Goal: Task Accomplishment & Management: Complete application form

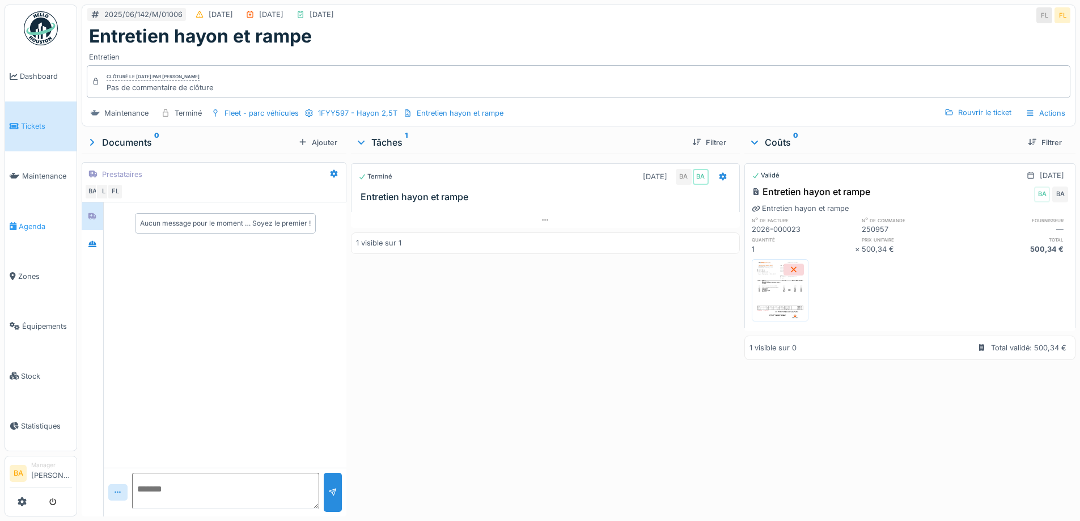
click at [27, 226] on span "Agenda" at bounding box center [45, 226] width 53 height 11
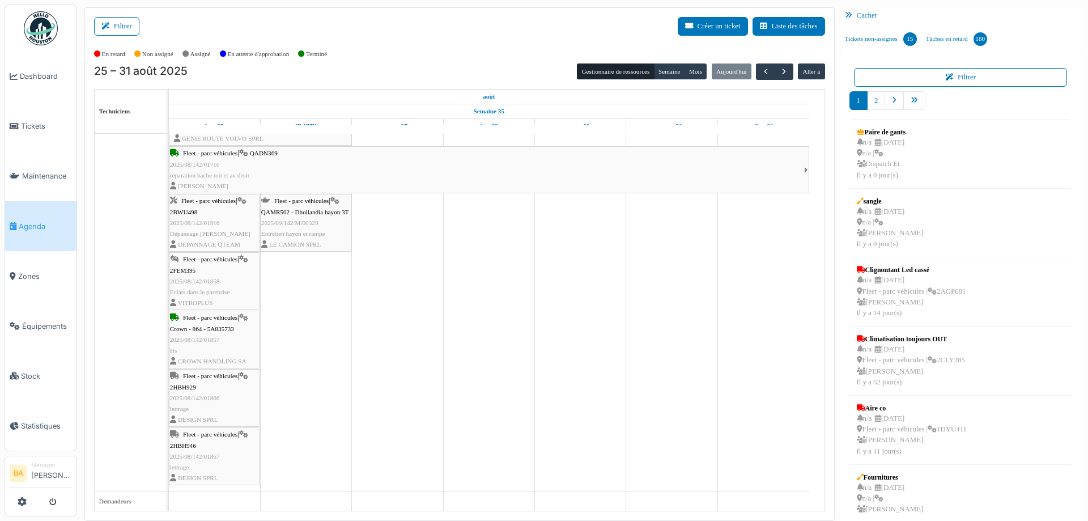
scroll to position [1050, 0]
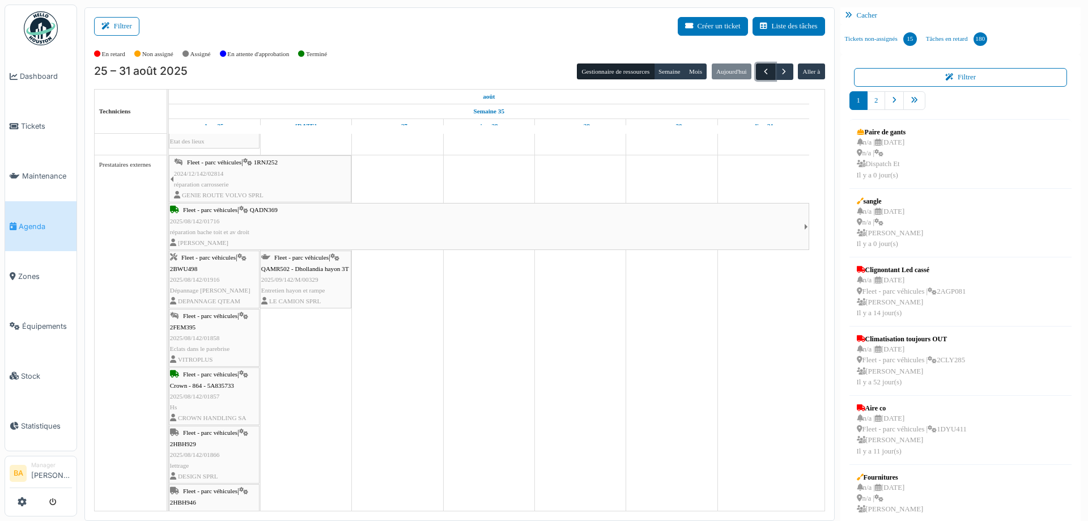
click at [761, 71] on span "button" at bounding box center [766, 72] width 10 height 10
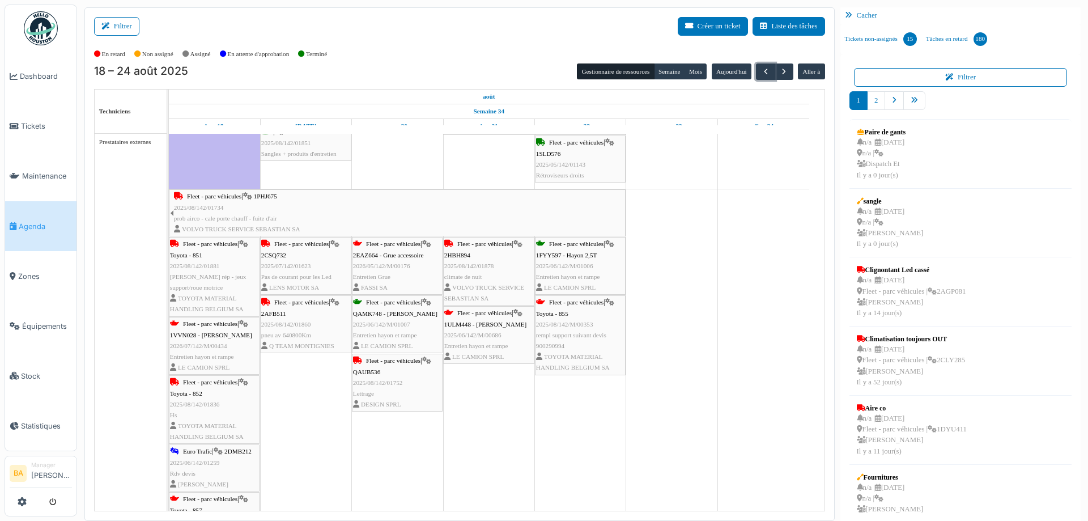
scroll to position [1060, 0]
click at [480, 307] on link "Fleet - parc véhicules | 1ULM448 - Dhollandia Hayon 2025/06/142/M/00686 Entreti…" at bounding box center [488, 335] width 91 height 58
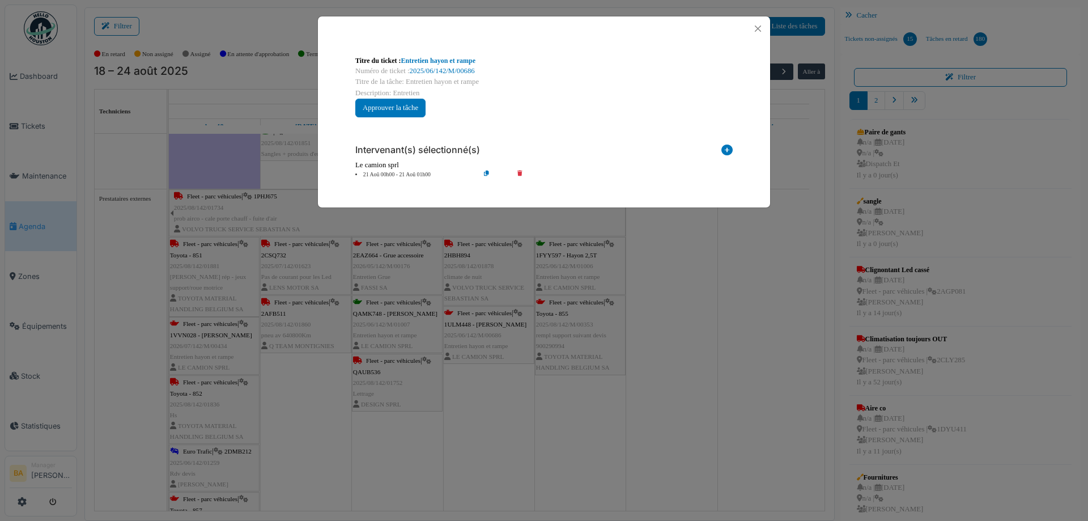
click at [442, 66] on div "Numéro de ticket : 2025/06/142/M/00686" at bounding box center [544, 71] width 378 height 11
click at [442, 69] on link "2025/06/142/M/00686" at bounding box center [442, 71] width 65 height 8
click at [762, 28] on button "Close" at bounding box center [758, 28] width 15 height 15
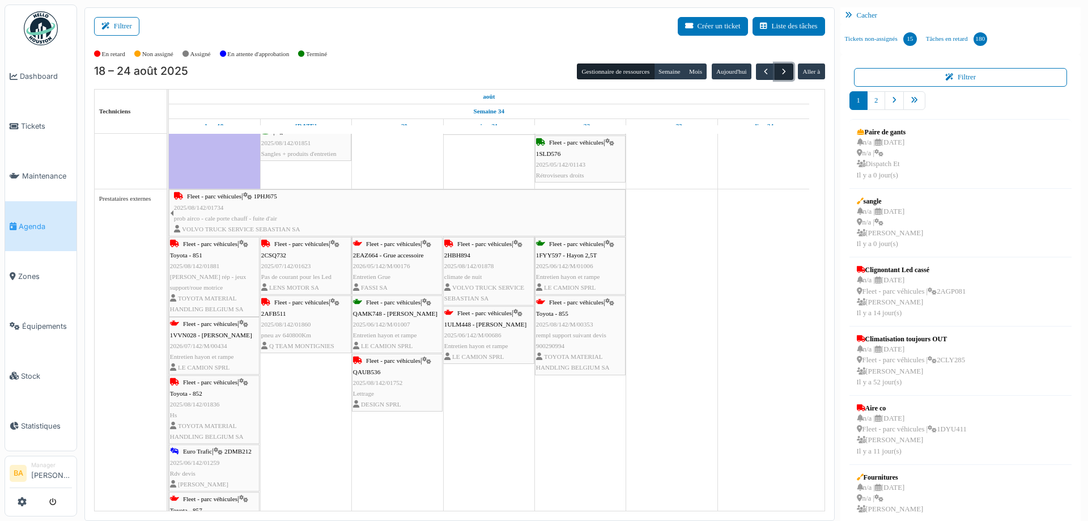
click at [781, 67] on span "button" at bounding box center [784, 72] width 10 height 10
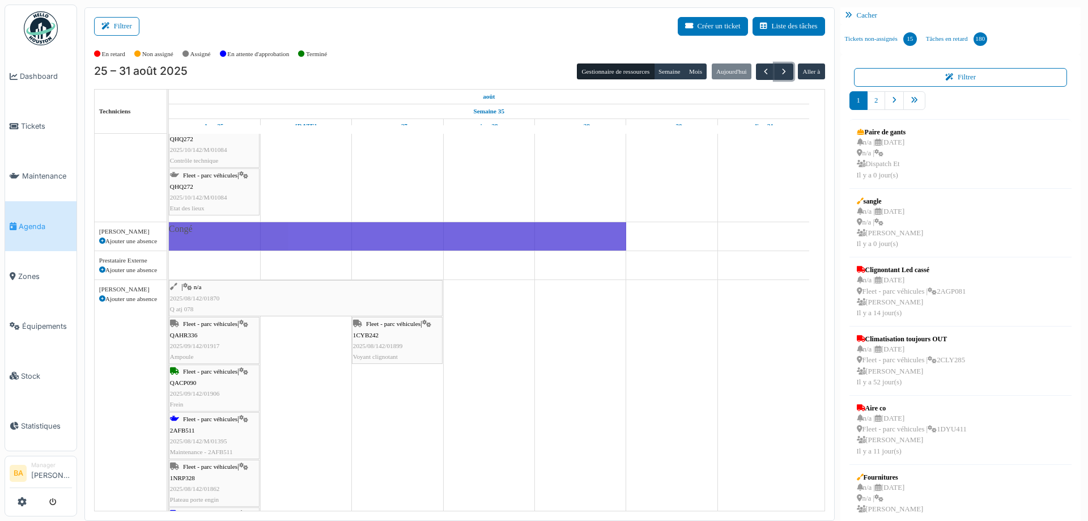
scroll to position [0, 0]
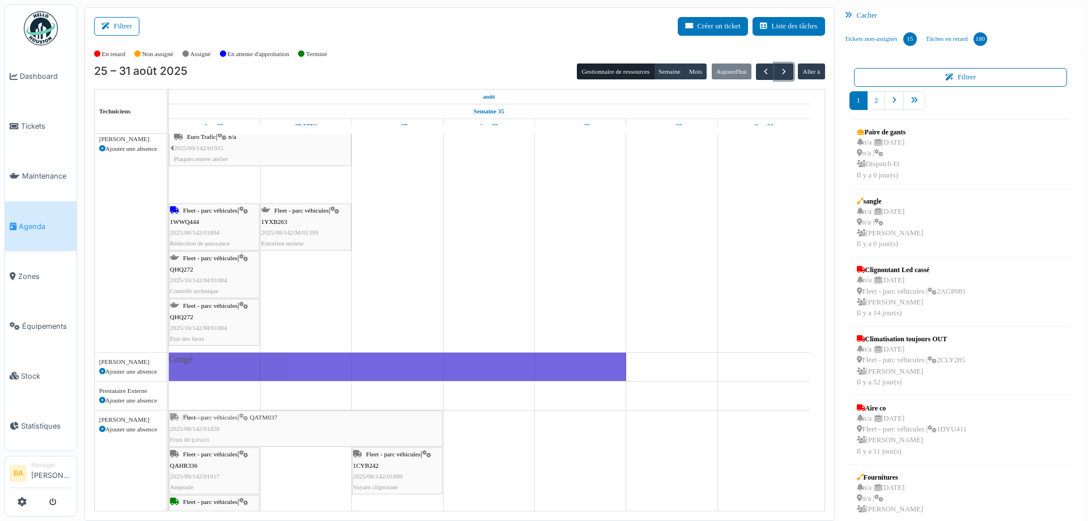
drag, startPoint x: 289, startPoint y: 277, endPoint x: 294, endPoint y: 469, distance: 192.2
click at [294, 469] on div "| n/a 2025/08/142/01893 Ampoule Fleet - parc véhicules | 2FEQ476 2025/06/142/01…" at bounding box center [497, 385] width 656 height 1531
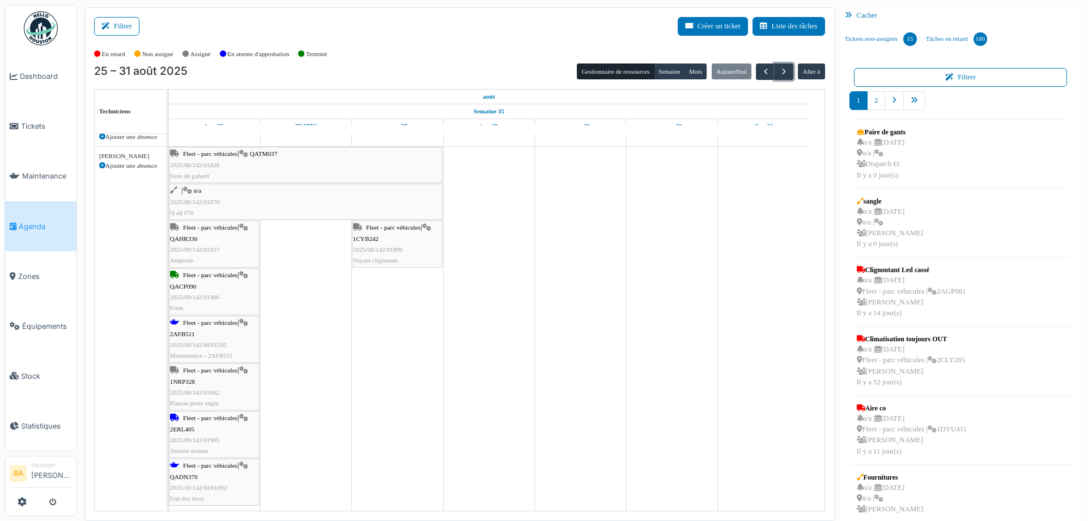
scroll to position [740, 0]
click at [214, 465] on span "Fleet - parc véhicules" at bounding box center [210, 465] width 54 height 7
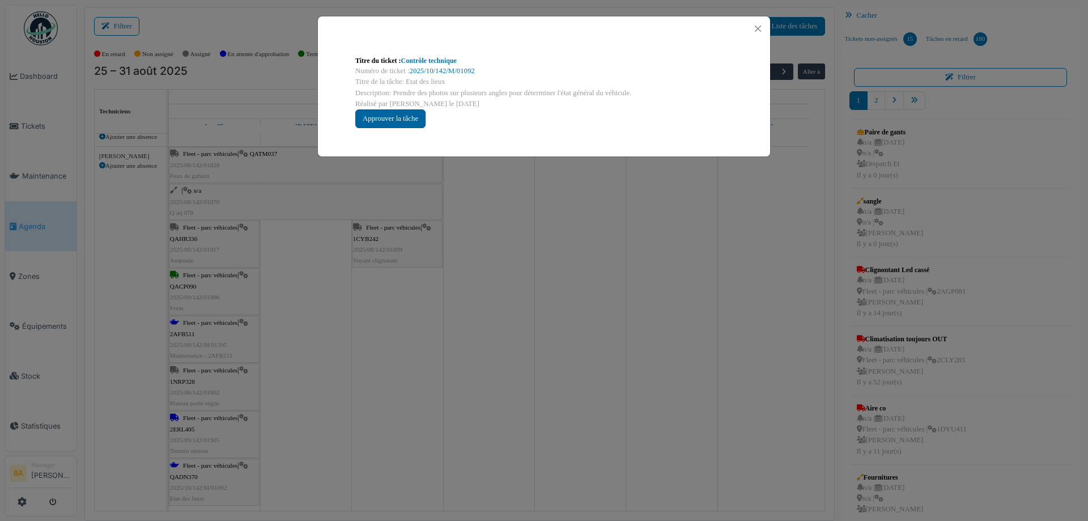
click at [390, 121] on div "Approuver la tâche" at bounding box center [390, 118] width 70 height 19
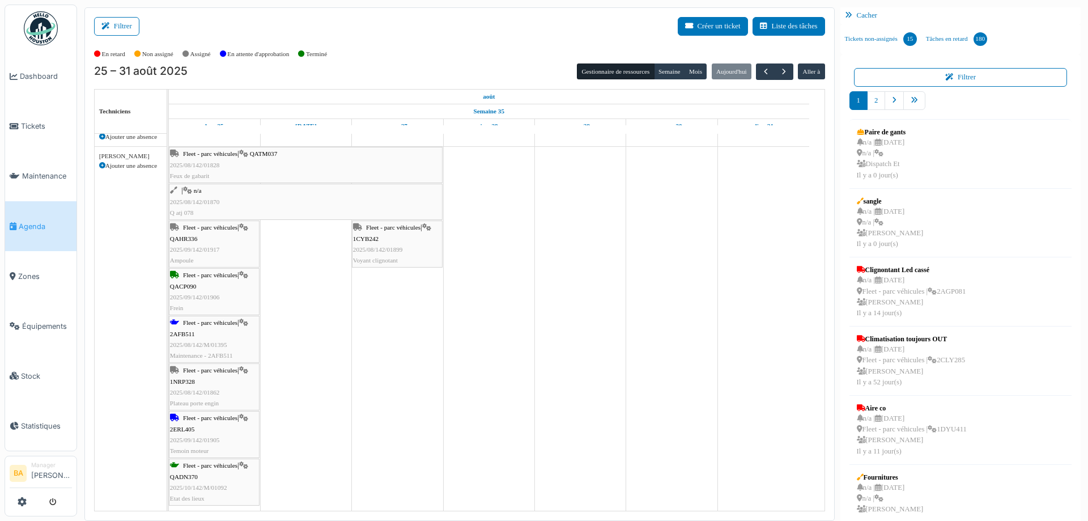
click at [200, 418] on span "Fleet - parc véhicules" at bounding box center [210, 417] width 54 height 7
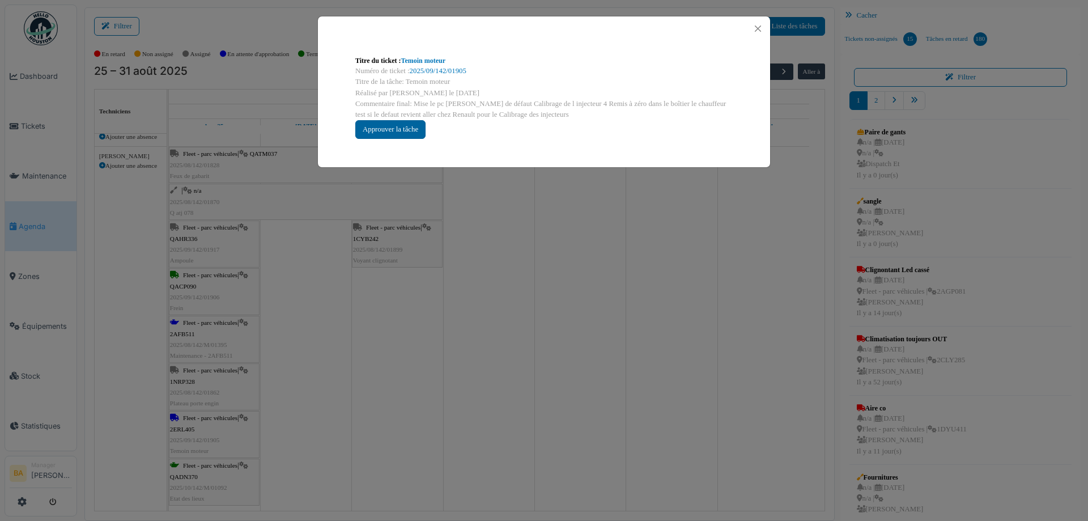
click at [395, 128] on div "Approuver la tâche" at bounding box center [390, 129] width 70 height 19
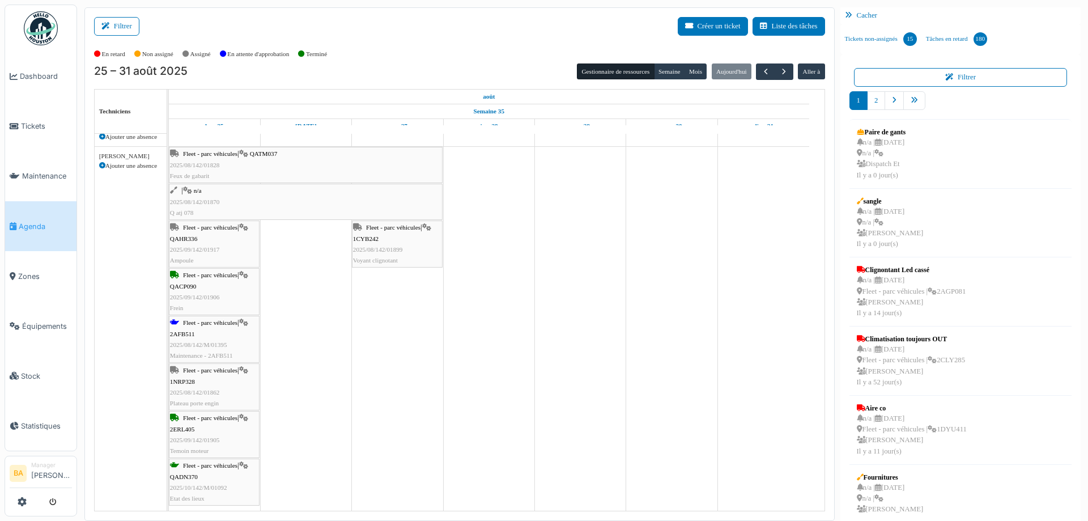
click at [197, 322] on span "Fleet - parc véhicules" at bounding box center [210, 322] width 54 height 7
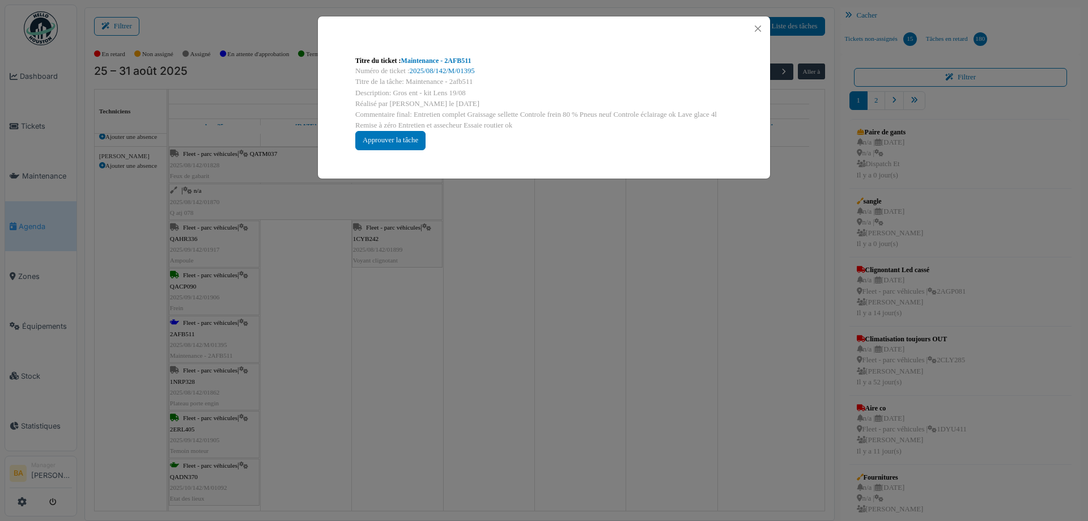
click at [435, 75] on div "Numéro de ticket : 2025/08/142/M/01395" at bounding box center [544, 71] width 378 height 11
click at [432, 74] on link "2025/08/142/M/01395" at bounding box center [442, 71] width 65 height 8
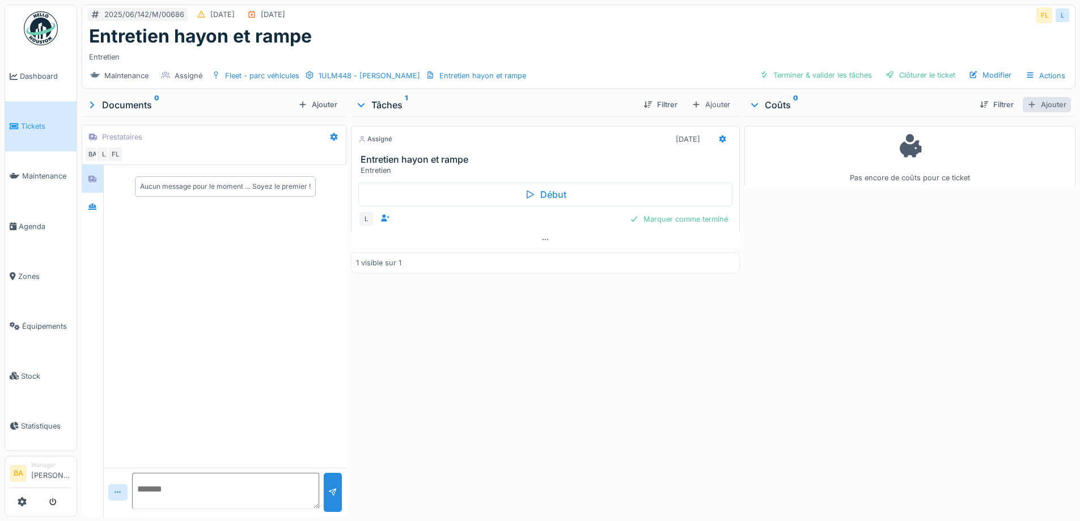
click at [1037, 107] on div "Ajouter" at bounding box center [1047, 104] width 48 height 15
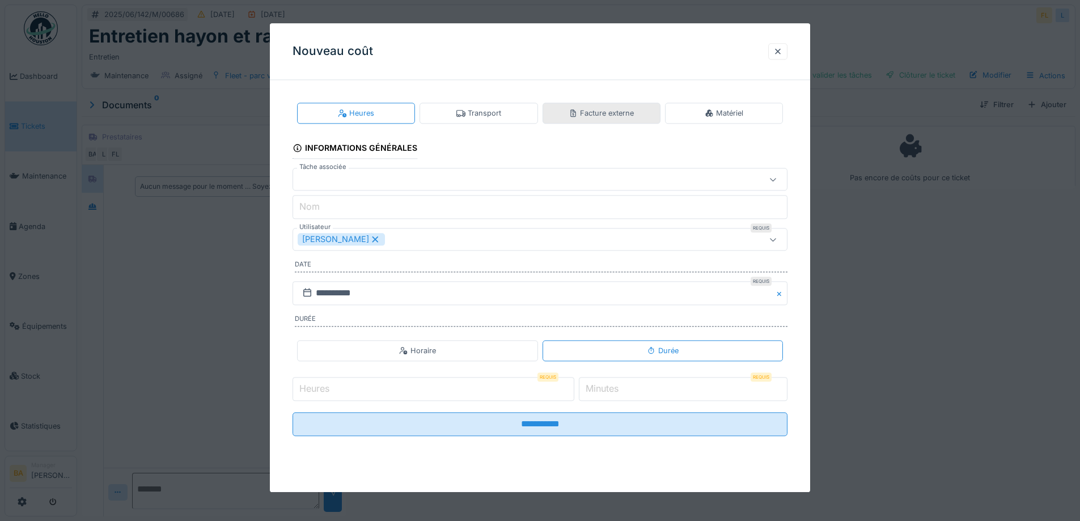
click at [597, 115] on div "Facture externe" at bounding box center [601, 113] width 65 height 11
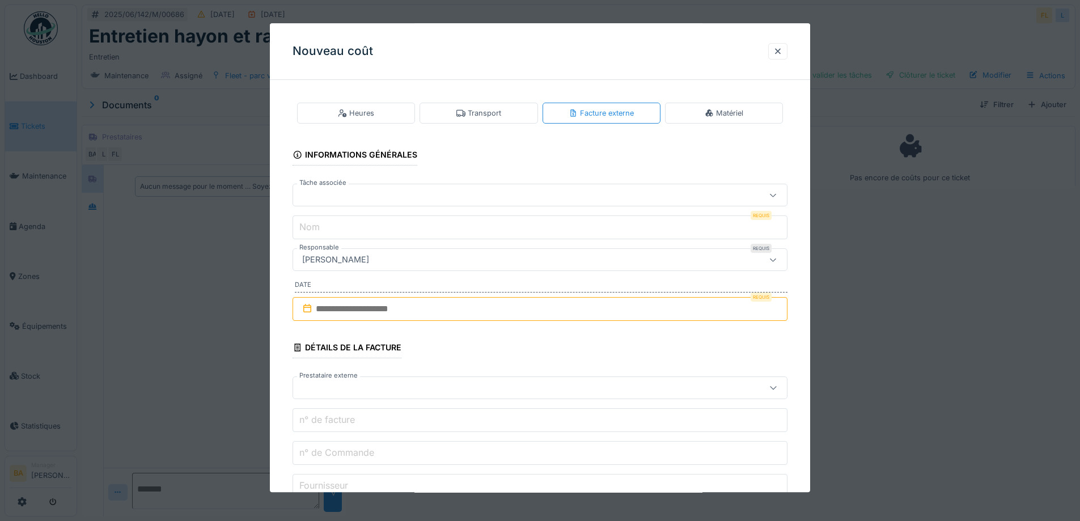
click at [389, 192] on div at bounding box center [511, 195] width 427 height 12
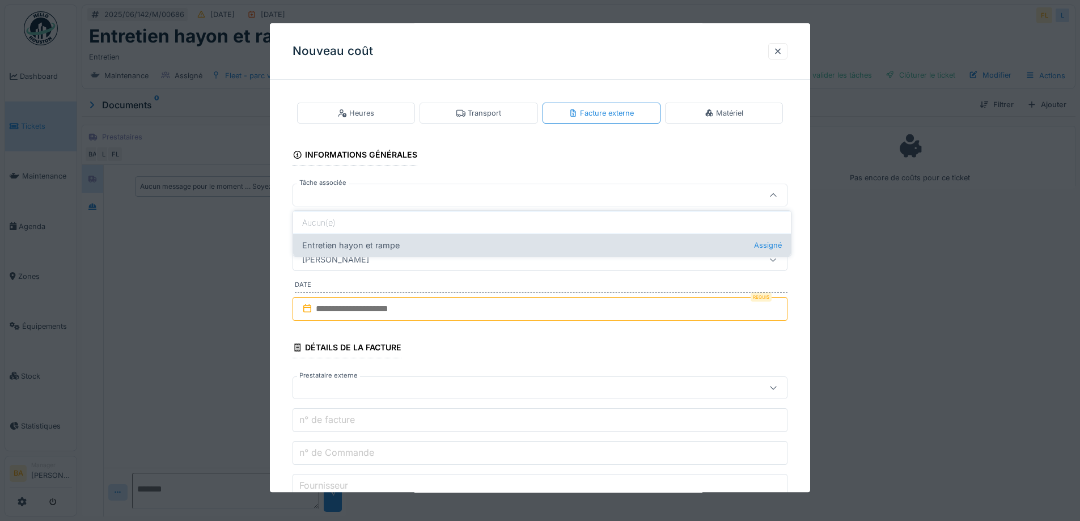
click at [336, 248] on div "Entretien hayon et rampe Assigné" at bounding box center [542, 245] width 498 height 23
type input "******"
type input "**********"
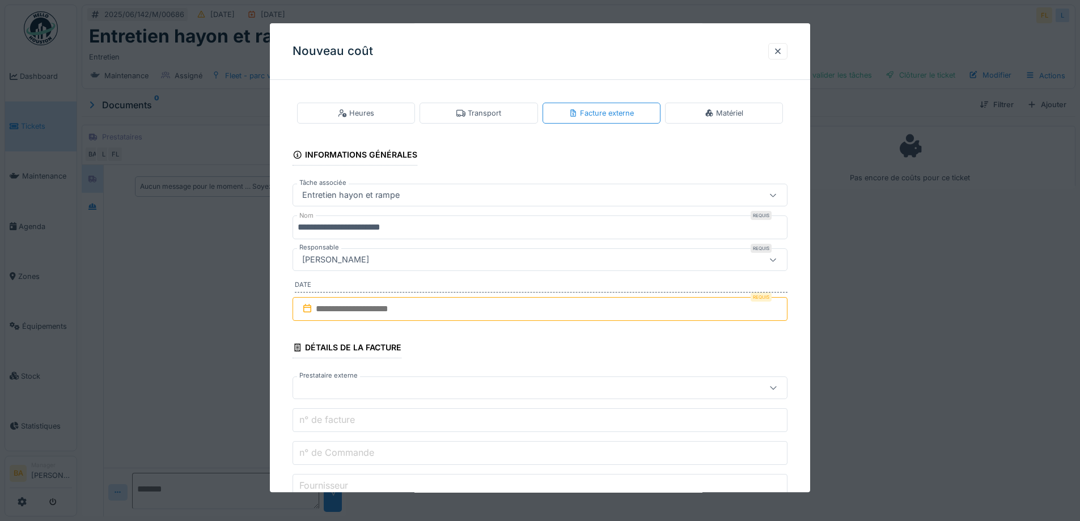
click at [315, 306] on input "text" at bounding box center [540, 309] width 495 height 24
click at [567, 438] on div "22" at bounding box center [560, 438] width 15 height 15
click at [333, 384] on div at bounding box center [511, 388] width 427 height 12
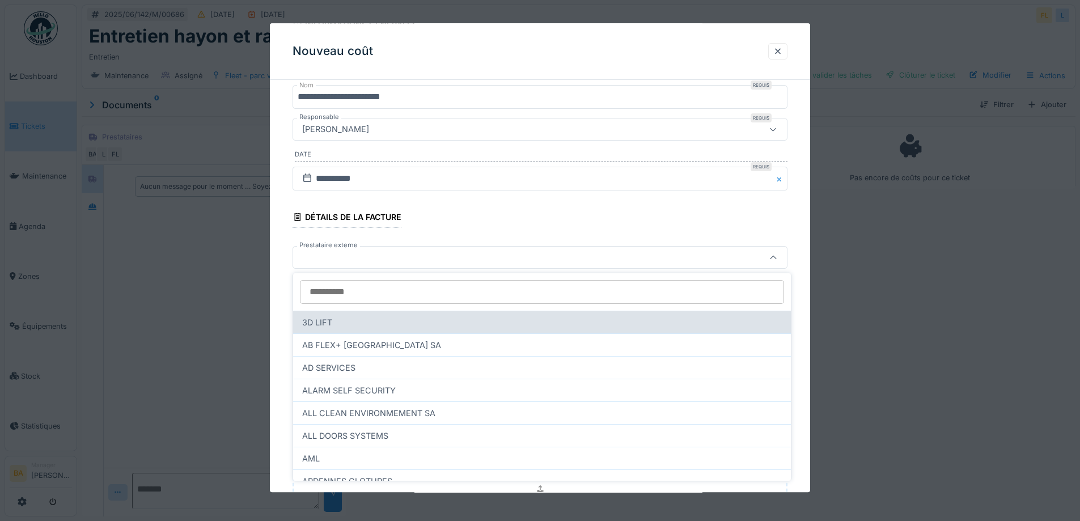
type input "*"
type input "*****"
click at [341, 323] on div "LE CAMION SPRL" at bounding box center [542, 322] width 498 height 23
type input "***"
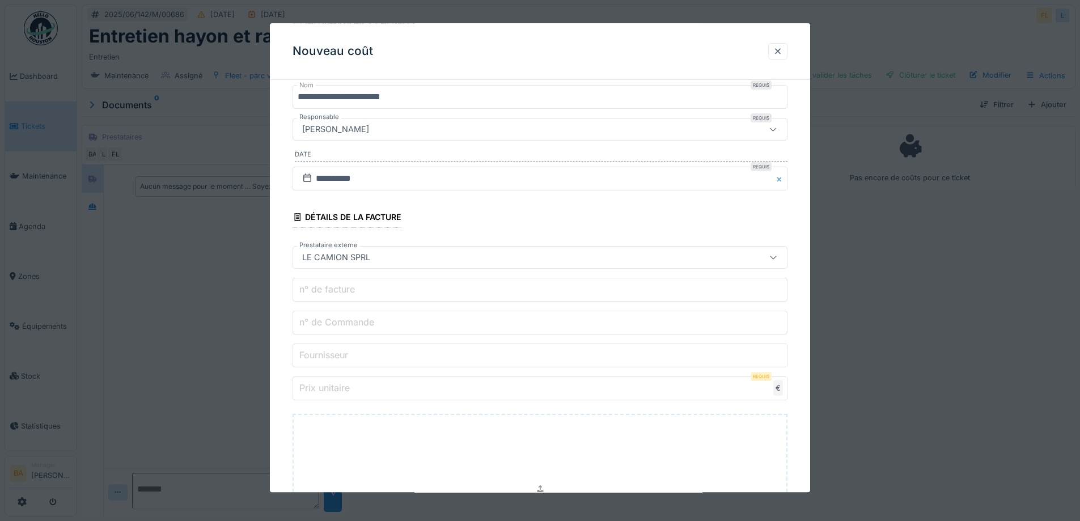
click at [312, 292] on label "n° de facture" at bounding box center [327, 290] width 60 height 14
click at [312, 292] on input "n° de facture" at bounding box center [540, 290] width 495 height 24
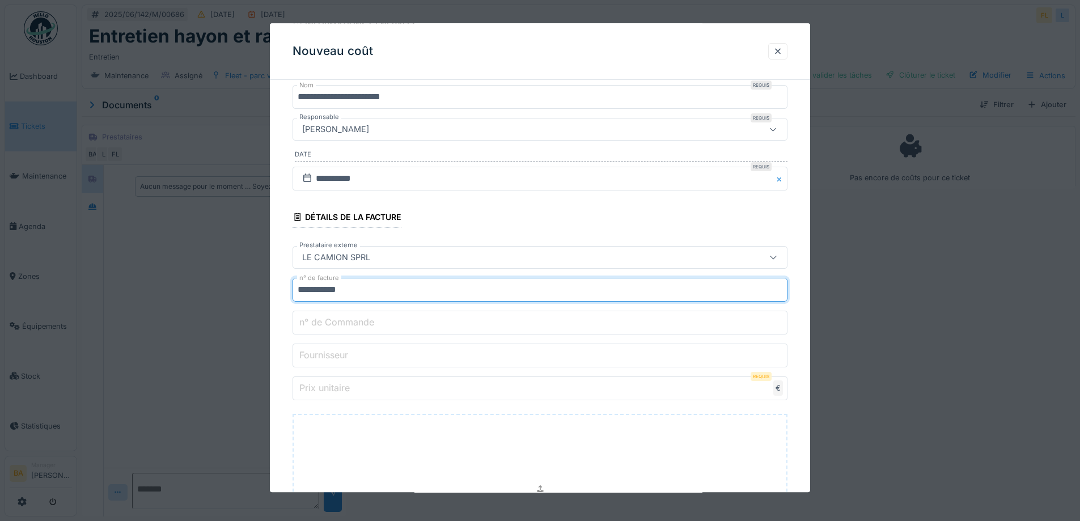
click at [386, 294] on input "**********" at bounding box center [540, 290] width 495 height 24
type input "**********"
click at [336, 323] on label "n° de Commande" at bounding box center [336, 323] width 79 height 14
click at [336, 323] on input "n° de Commande" at bounding box center [540, 323] width 495 height 24
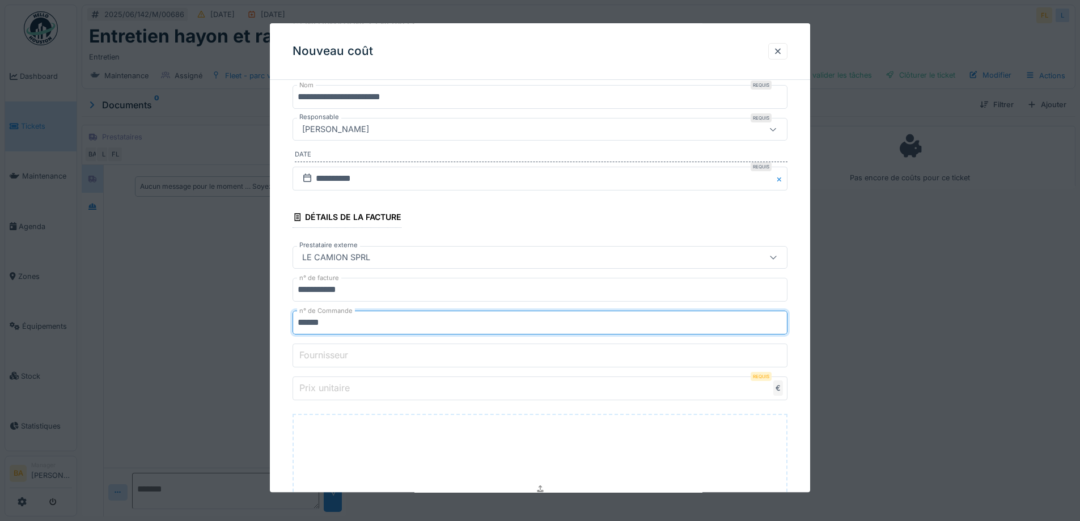
type input "******"
click at [319, 385] on label "Prix unitaire" at bounding box center [324, 388] width 55 height 14
click at [319, 385] on input "Prix unitaire" at bounding box center [540, 389] width 495 height 24
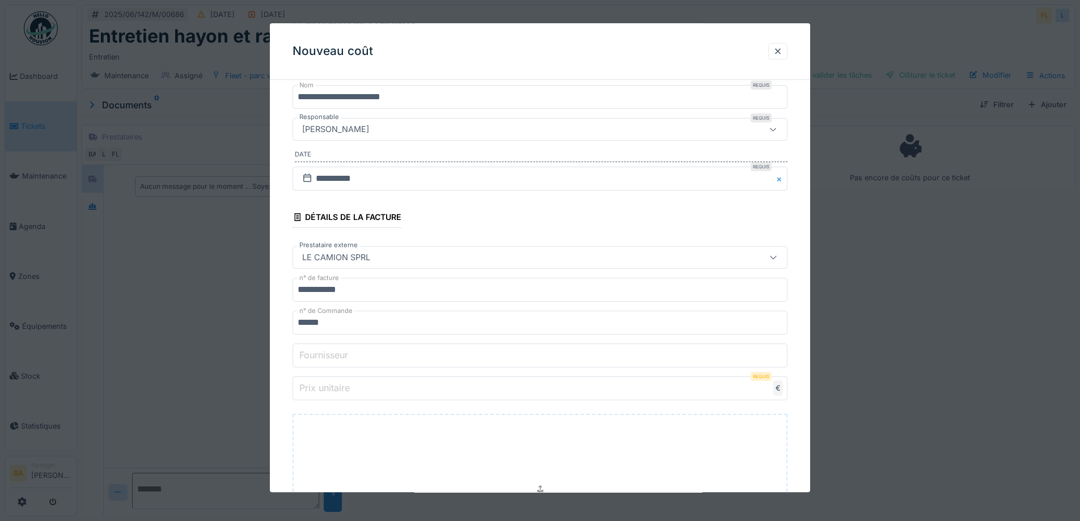
click at [322, 388] on label "Prix unitaire" at bounding box center [324, 388] width 55 height 14
click at [322, 388] on input "Prix unitaire" at bounding box center [540, 389] width 495 height 24
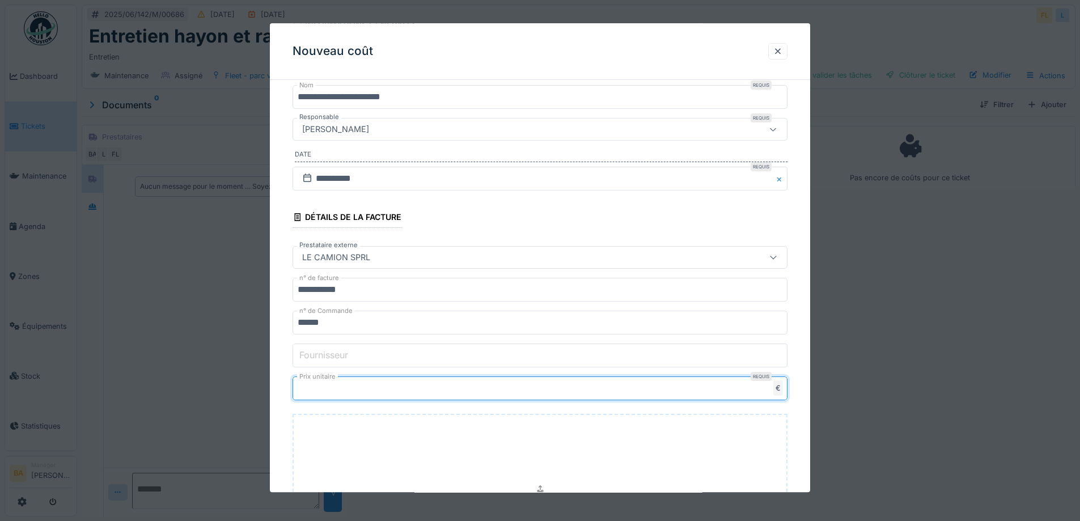
scroll to position [296, 0]
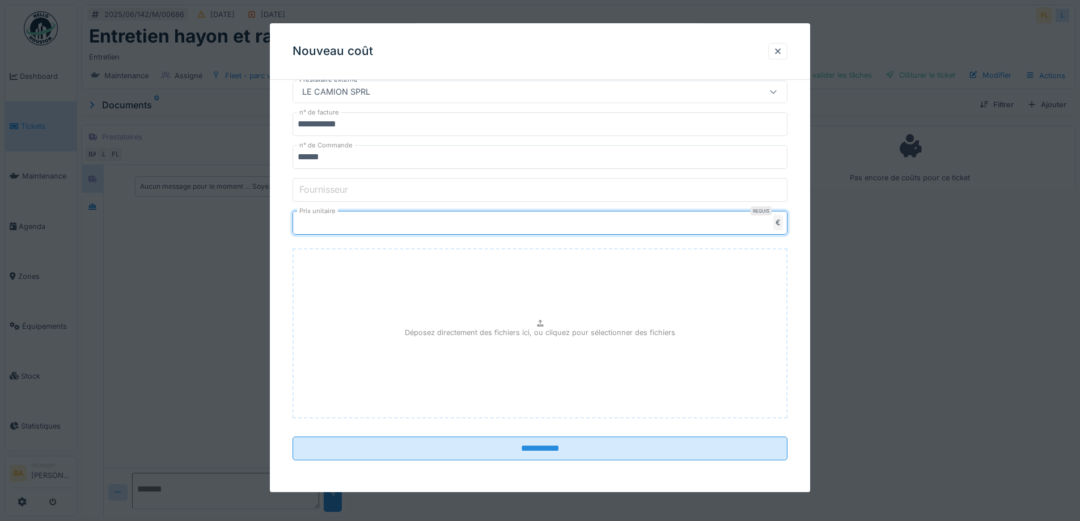
type input "*******"
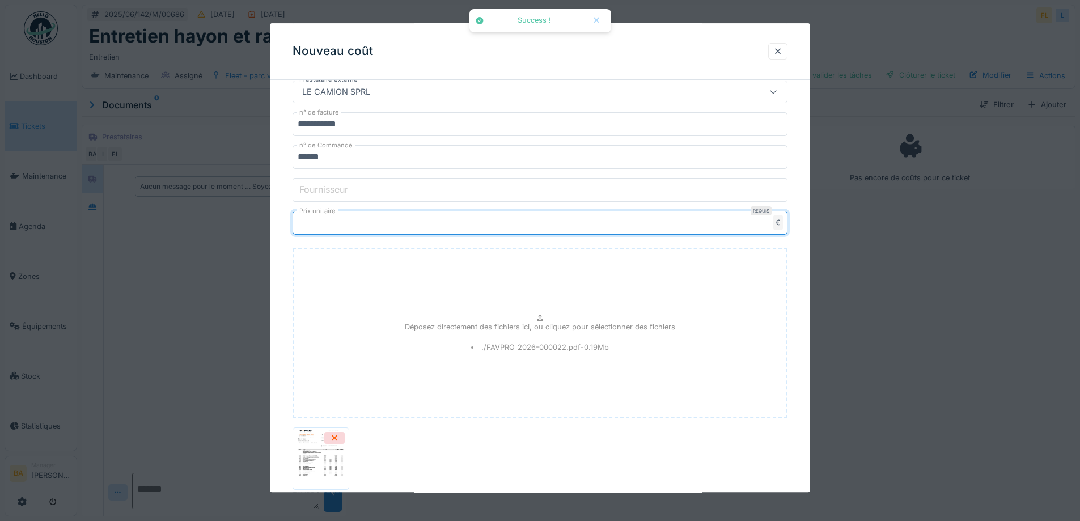
scroll to position [378, 0]
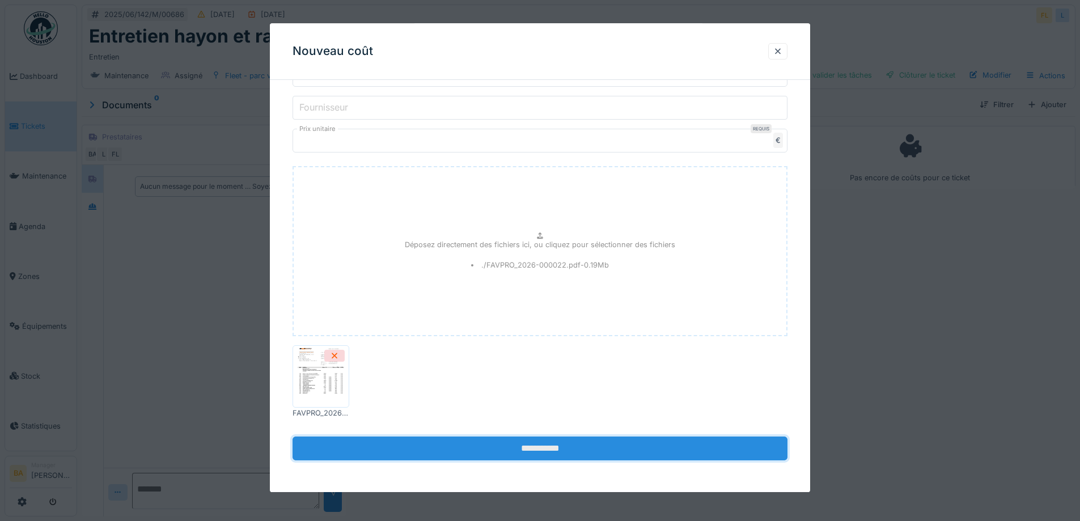
click at [537, 446] on input "**********" at bounding box center [540, 449] width 495 height 24
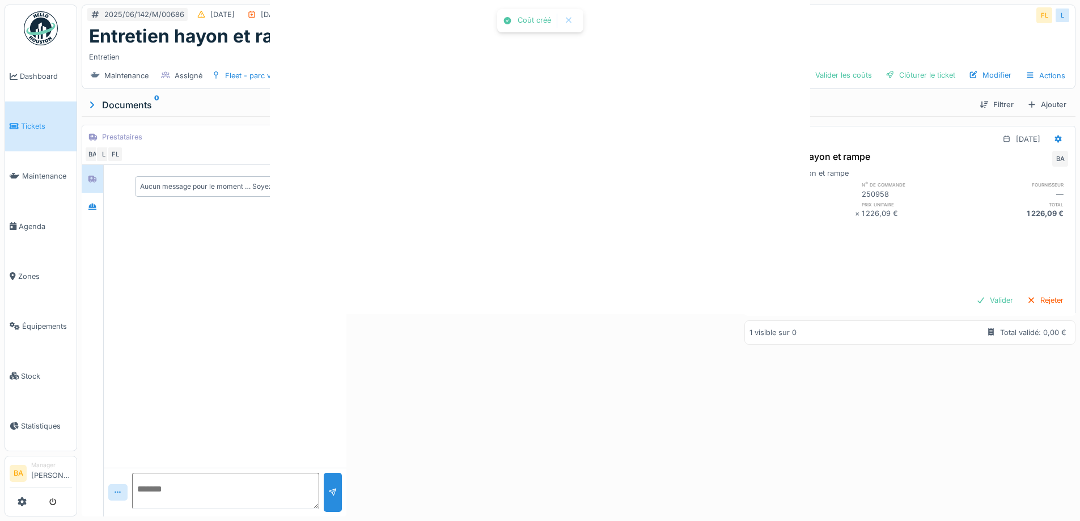
scroll to position [0, 0]
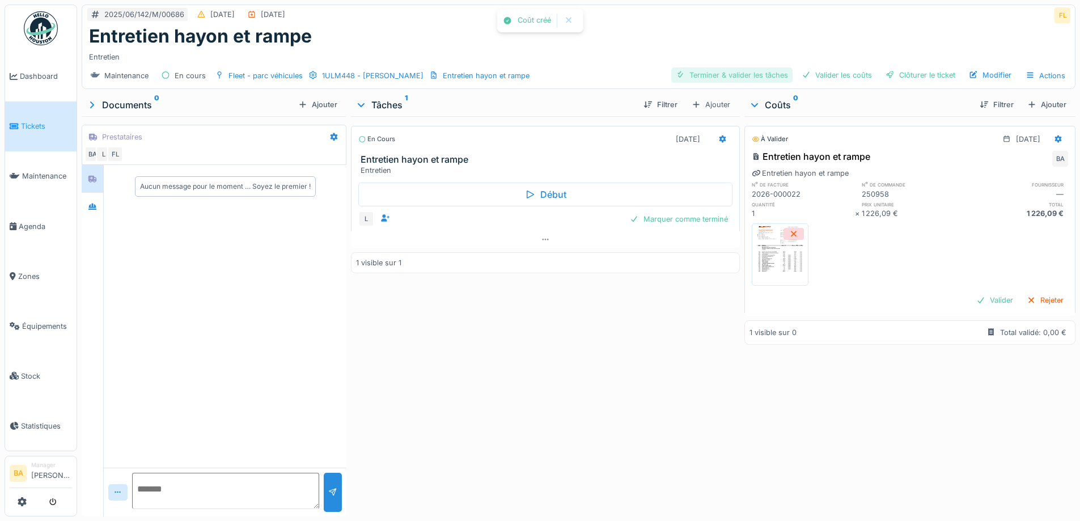
click at [745, 71] on div "Terminer & valider les tâches" at bounding box center [731, 74] width 121 height 15
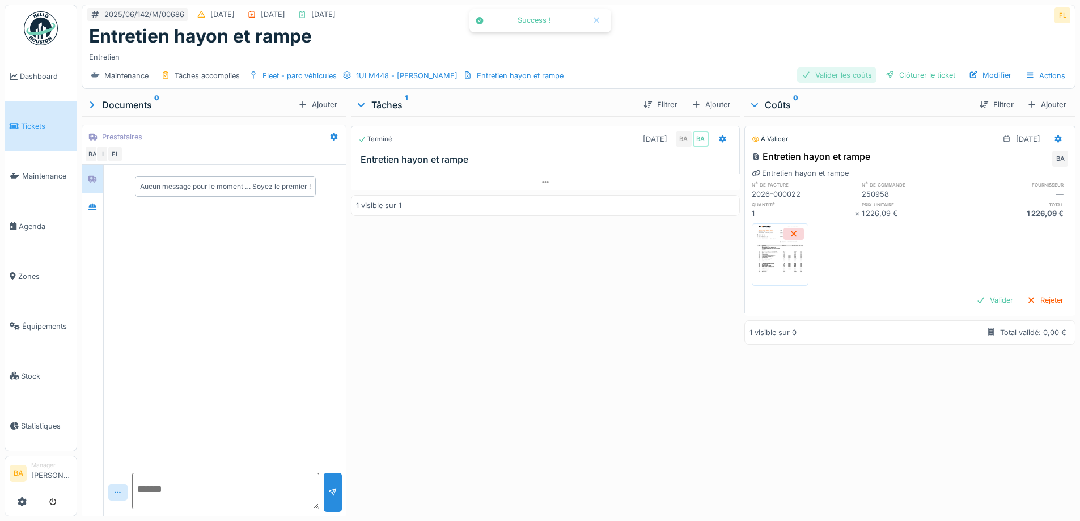
click at [833, 78] on div "Valider les coûts" at bounding box center [836, 74] width 79 height 15
click at [900, 73] on div "Clôturer le ticket" at bounding box center [920, 74] width 79 height 15
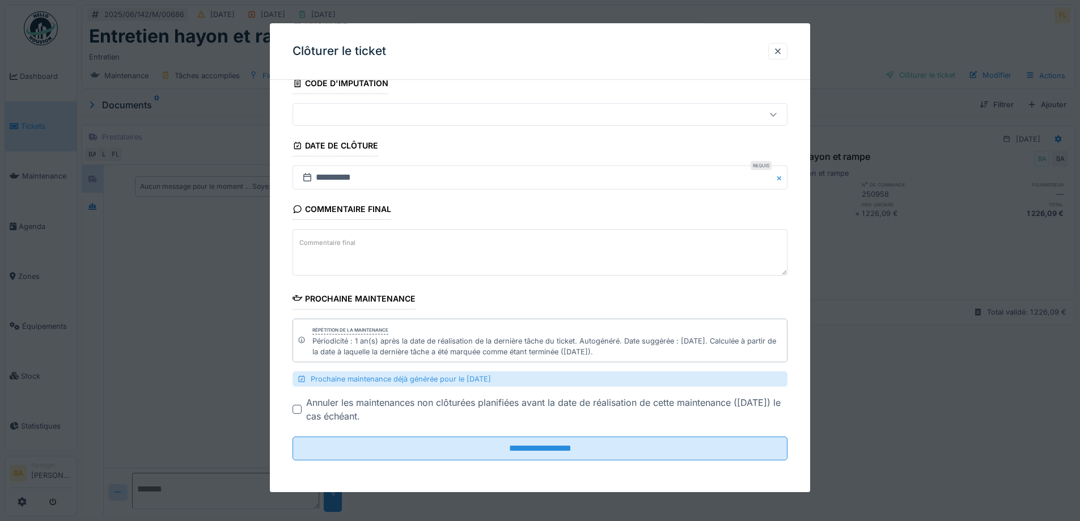
scroll to position [9, 0]
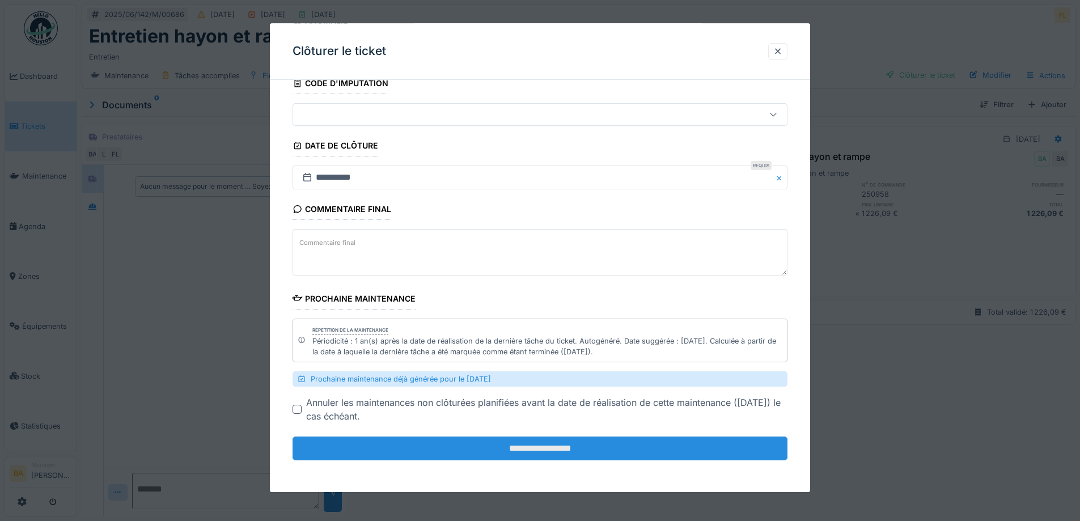
click at [540, 453] on input "**********" at bounding box center [540, 449] width 495 height 24
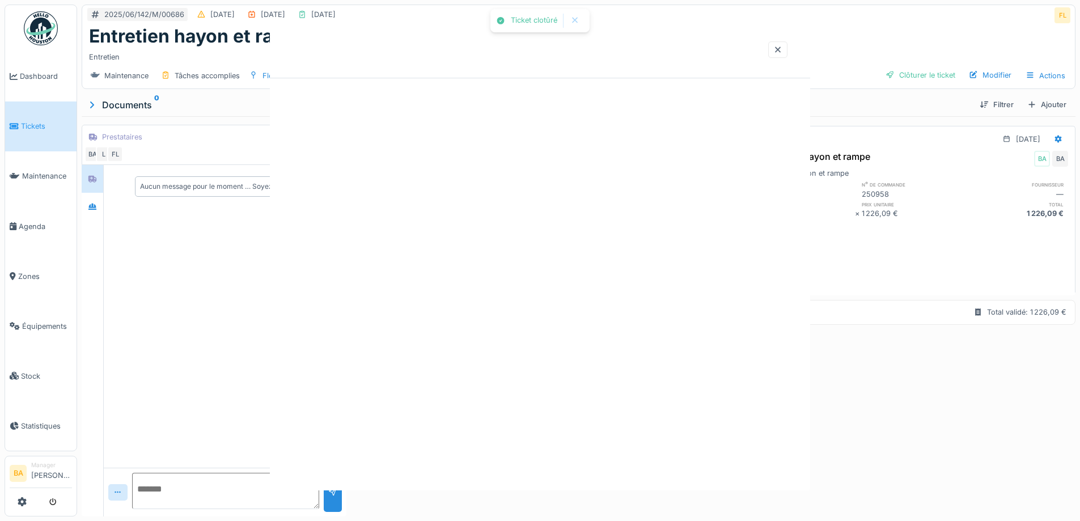
scroll to position [0, 0]
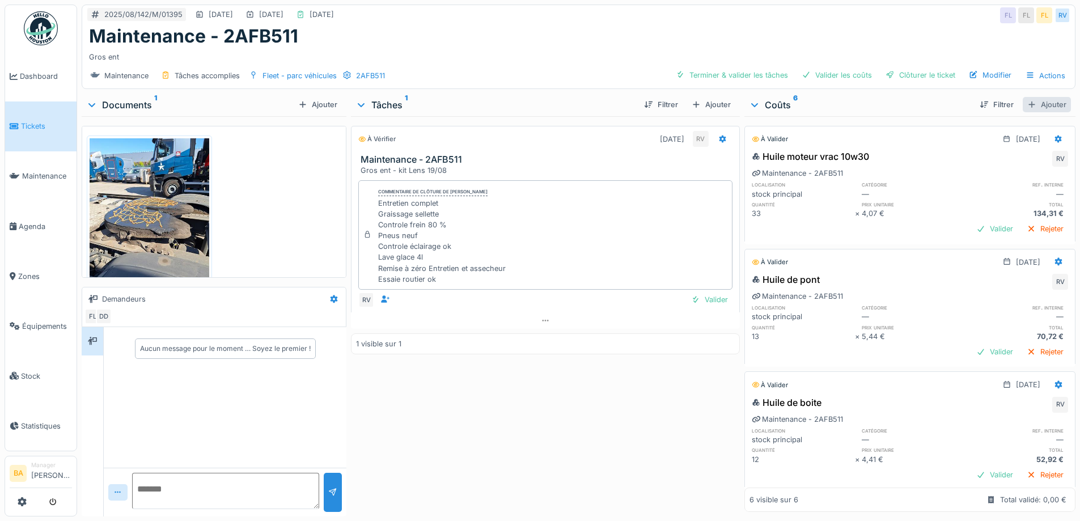
click at [1031, 102] on div "Ajouter" at bounding box center [1047, 104] width 48 height 15
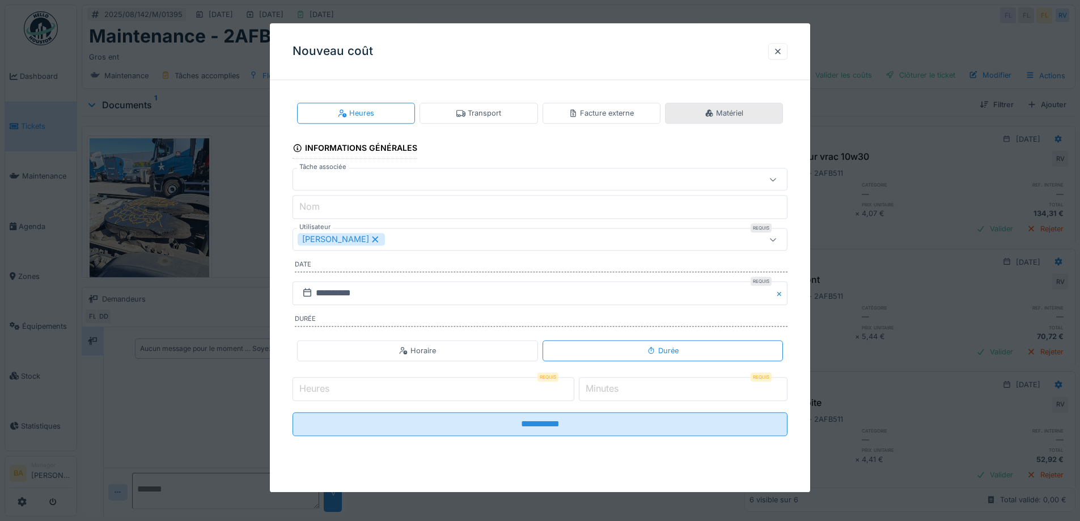
click at [713, 111] on icon at bounding box center [708, 112] width 7 height 7
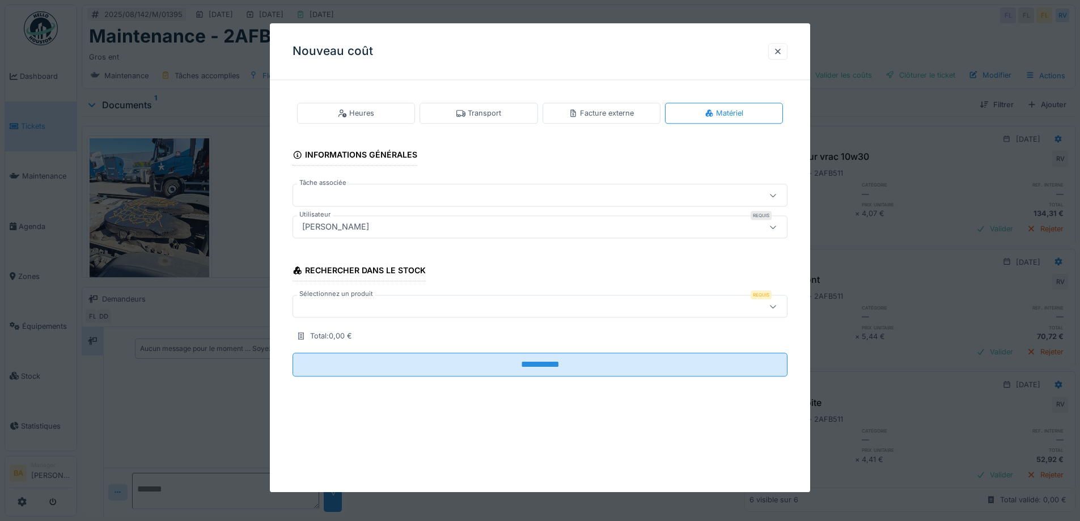
click at [320, 194] on div at bounding box center [511, 195] width 427 height 12
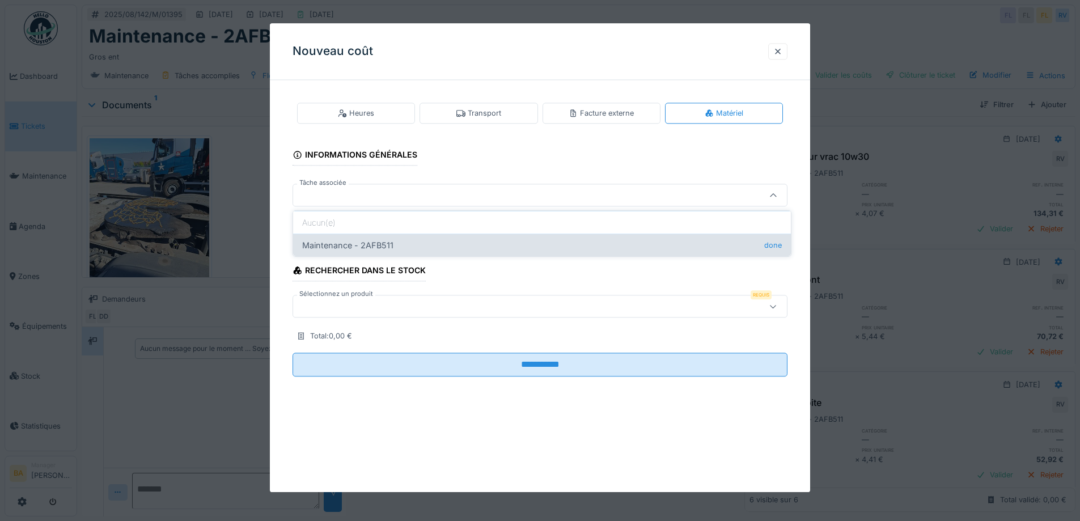
click at [325, 246] on div "Maintenance - 2AFB511 done" at bounding box center [542, 245] width 498 height 23
type input "******"
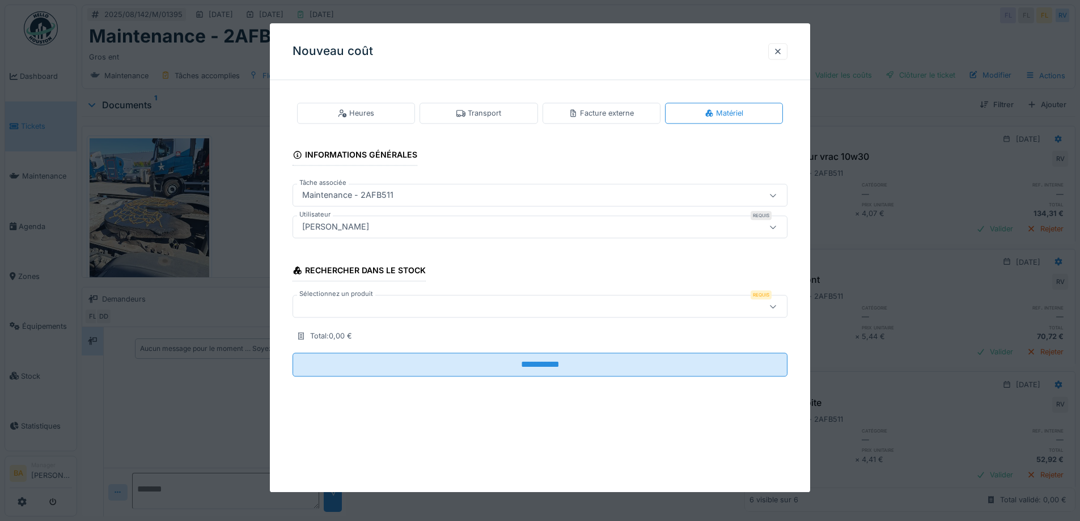
click at [316, 308] on div at bounding box center [511, 306] width 427 height 12
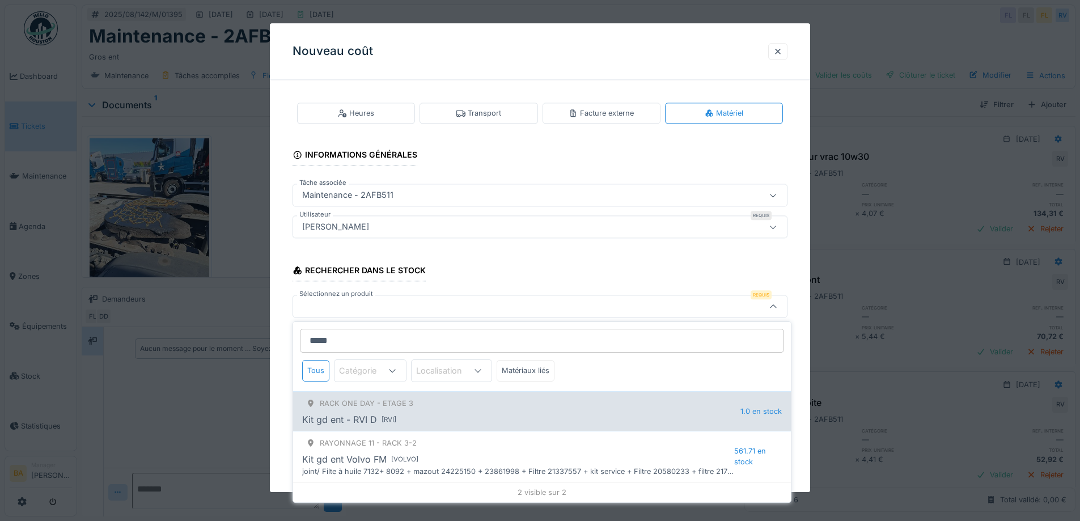
type input "*****"
click at [413, 413] on div "Kit gd ent - RVI D [ RVI ]" at bounding box center [521, 420] width 438 height 14
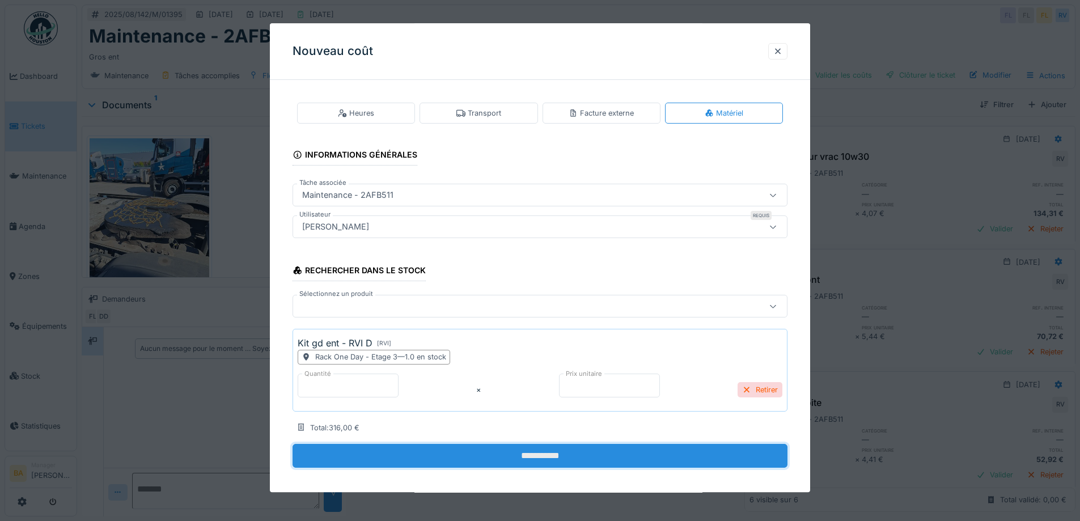
click at [488, 456] on input "**********" at bounding box center [540, 456] width 495 height 24
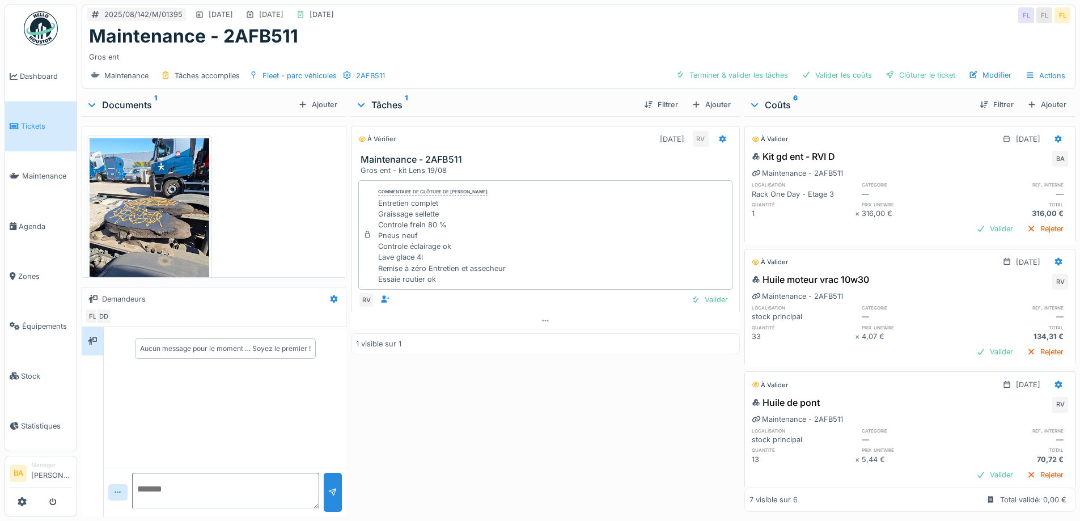
drag, startPoint x: 358, startPoint y: 156, endPoint x: 355, endPoint y: 171, distance: 15.7
click at [355, 171] on div "À vérifier 25/08/2025 RV Maintenance - 2AFB511 Gros ent - kit Lens 19/08" at bounding box center [545, 151] width 388 height 50
click at [711, 74] on div "Terminer & valider les tâches" at bounding box center [731, 74] width 121 height 15
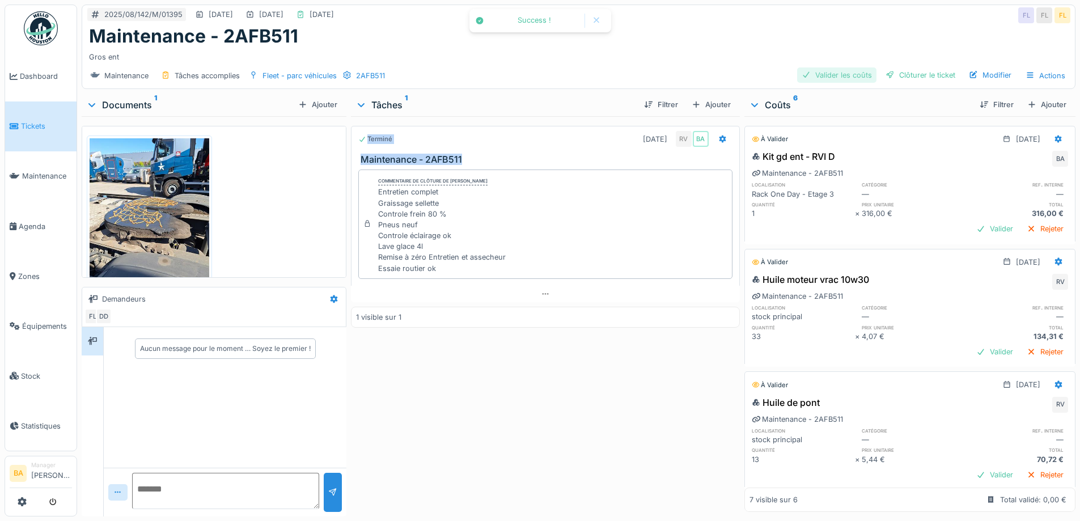
click at [810, 74] on div "Valider les coûts" at bounding box center [836, 74] width 79 height 15
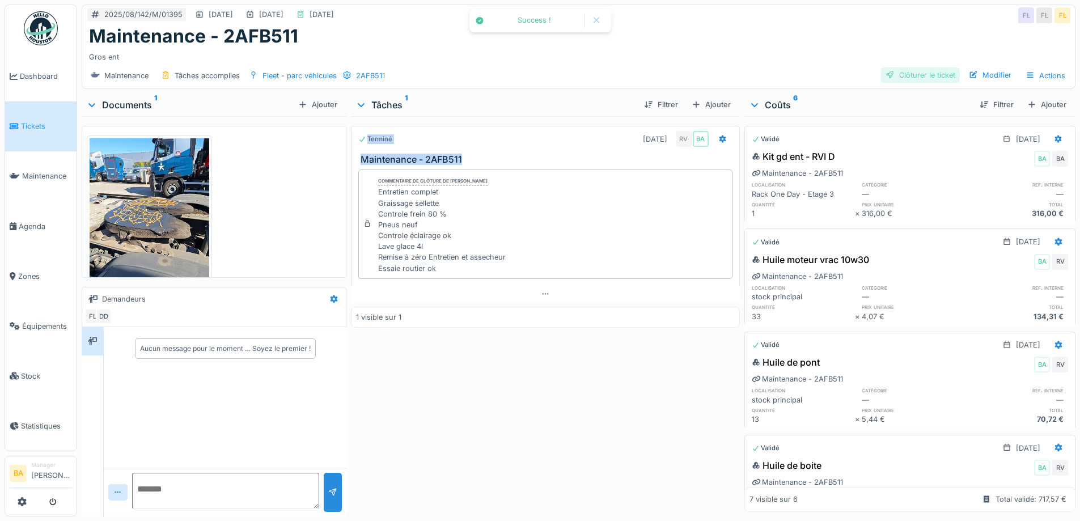
click at [898, 74] on div "Clôturer le ticket" at bounding box center [920, 74] width 79 height 15
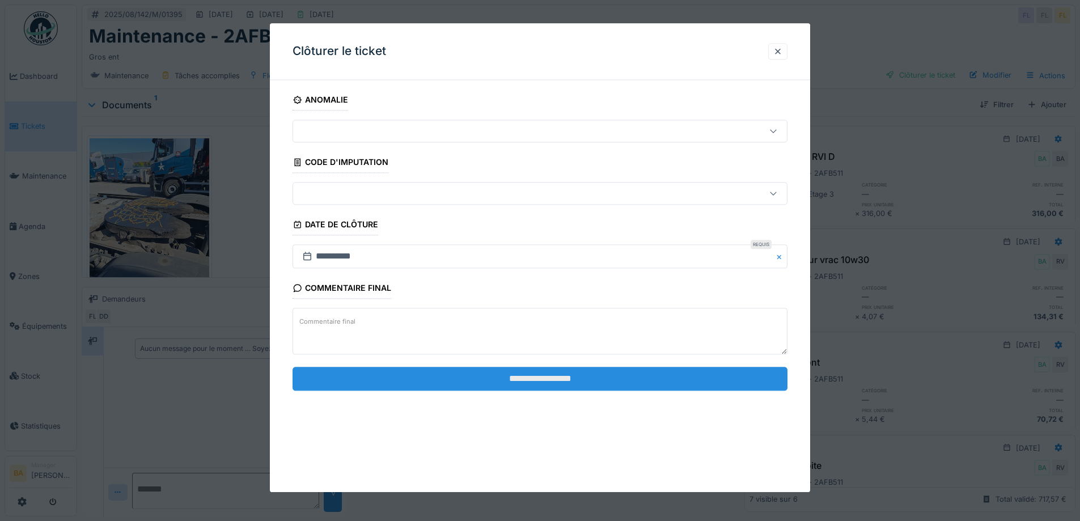
click at [528, 379] on input "**********" at bounding box center [540, 379] width 495 height 24
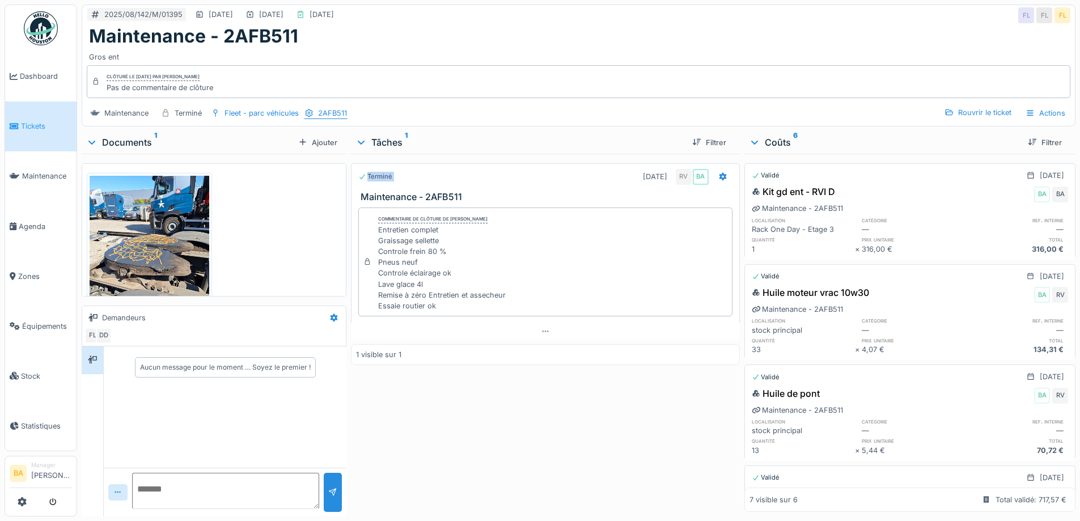
click at [328, 113] on div "2AFB511" at bounding box center [332, 113] width 29 height 11
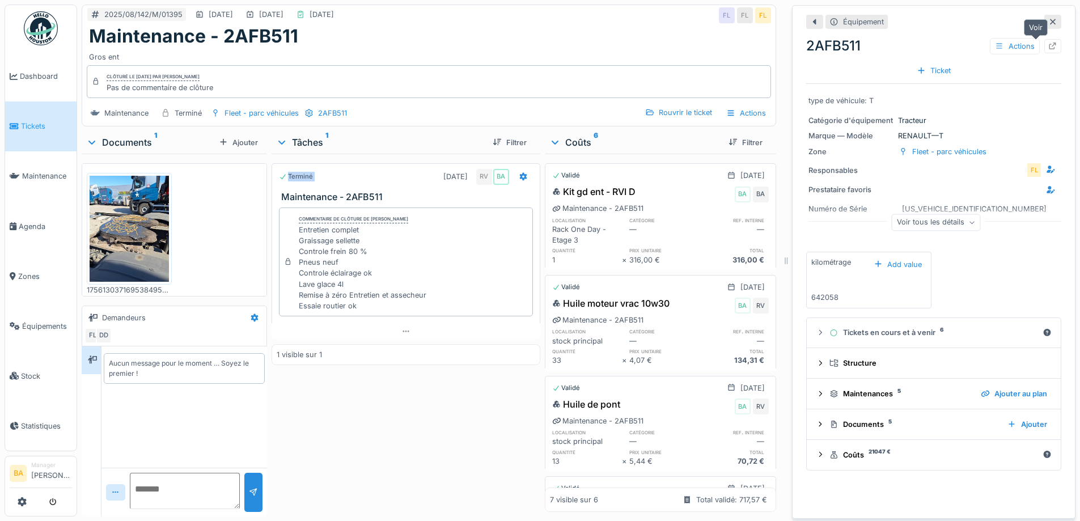
click at [1044, 44] on div at bounding box center [1052, 46] width 17 height 14
